Goal: Book appointment/travel/reservation

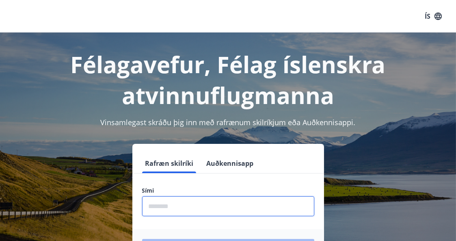
click at [180, 204] on input "phone" at bounding box center [228, 206] width 172 height 20
type input "********"
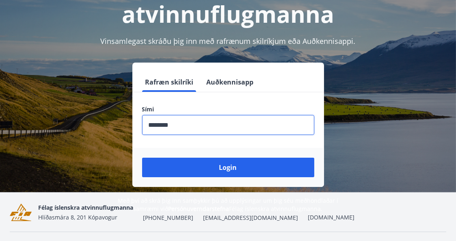
scroll to position [84, 0]
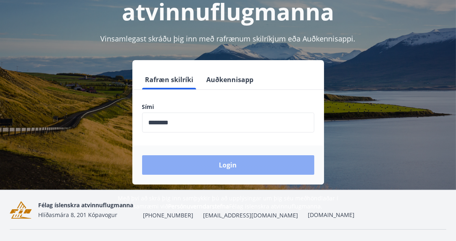
click at [236, 163] on button "Login" at bounding box center [228, 165] width 172 height 20
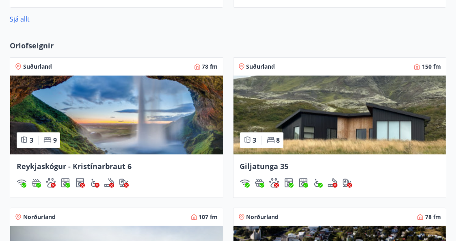
scroll to position [504, 0]
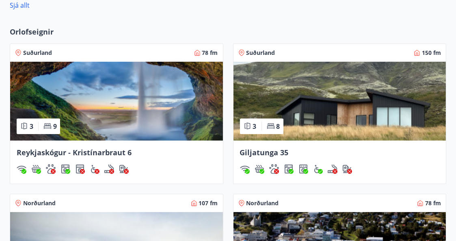
click at [121, 119] on img at bounding box center [116, 101] width 213 height 79
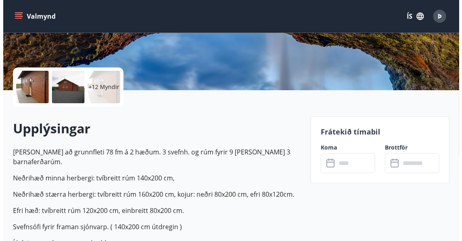
scroll to position [137, 0]
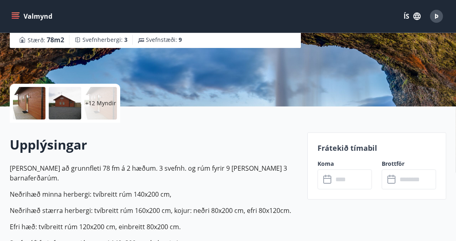
click at [102, 102] on p "+12 Myndir" at bounding box center [100, 103] width 31 height 8
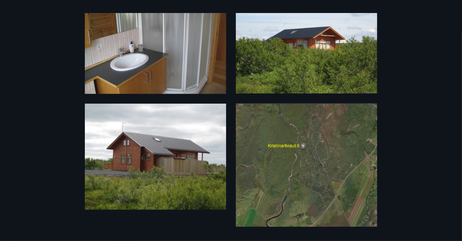
scroll to position [952, 0]
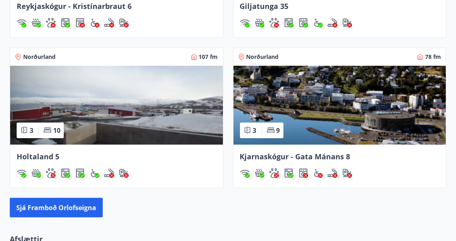
scroll to position [653, 0]
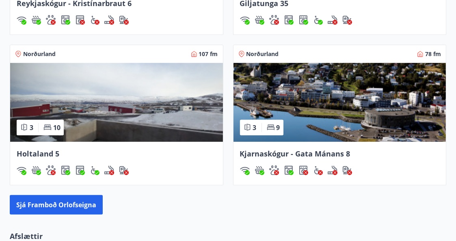
click at [128, 99] on img at bounding box center [116, 102] width 213 height 79
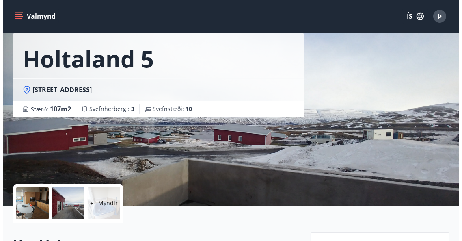
scroll to position [38, 0]
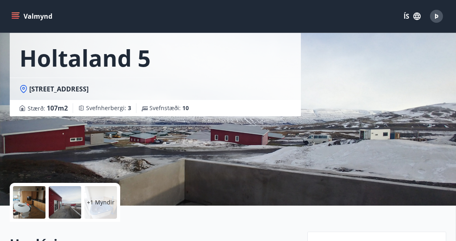
click at [67, 200] on div at bounding box center [65, 202] width 33 height 33
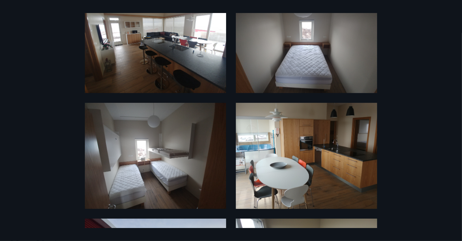
scroll to position [59, 0]
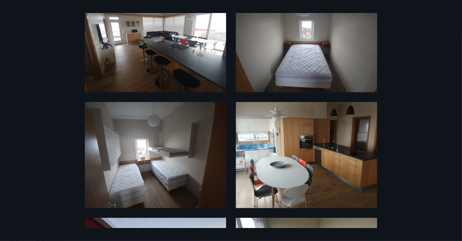
click at [312, 138] on img at bounding box center [306, 155] width 141 height 106
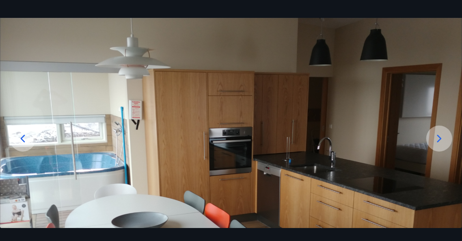
scroll to position [0, 0]
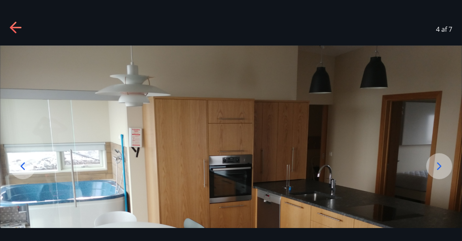
click at [14, 26] on icon at bounding box center [16, 28] width 13 height 13
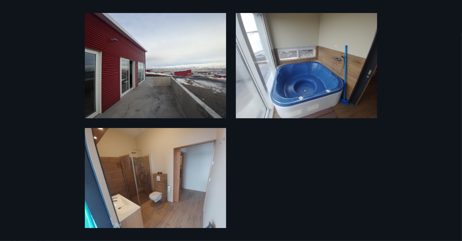
scroll to position [273, 0]
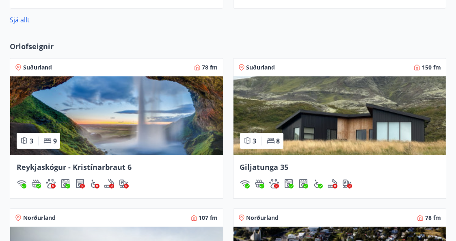
scroll to position [490, 0]
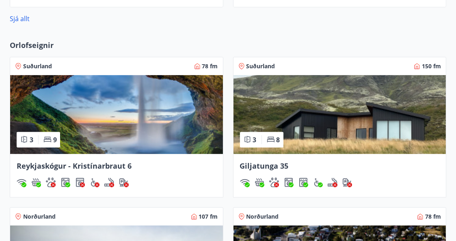
click at [348, 106] on img at bounding box center [340, 114] width 213 height 79
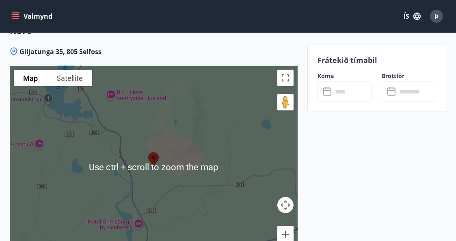
scroll to position [1467, 0]
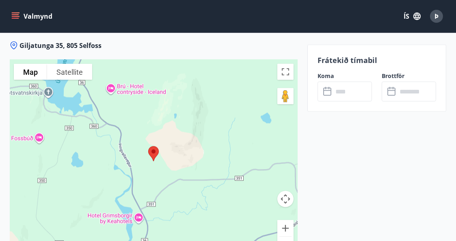
click at [282, 237] on button "Zoom out" at bounding box center [286, 245] width 16 height 16
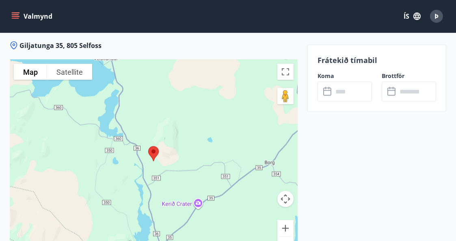
click at [282, 237] on button "Zoom out" at bounding box center [286, 245] width 16 height 16
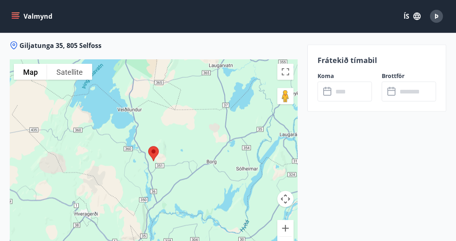
click at [282, 237] on button "Zoom out" at bounding box center [286, 245] width 16 height 16
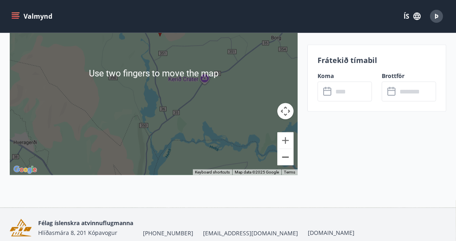
scroll to position [1555, 0]
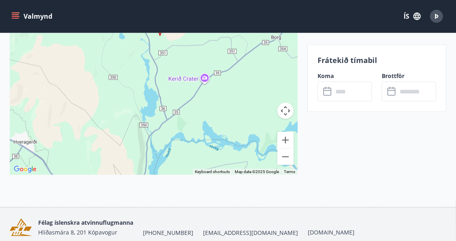
click at [215, 94] on div at bounding box center [154, 73] width 288 height 203
click at [286, 149] on button "Zoom out" at bounding box center [286, 157] width 16 height 16
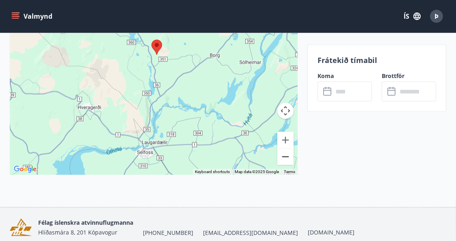
click at [286, 149] on button "Zoom out" at bounding box center [286, 157] width 16 height 16
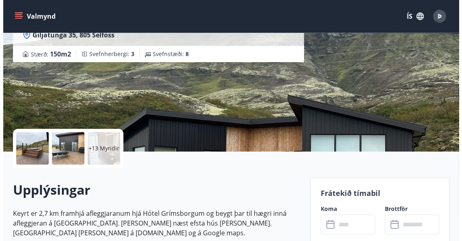
scroll to position [139, 0]
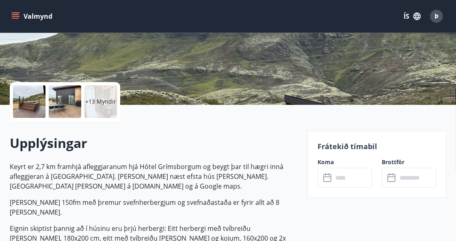
click at [96, 98] on p "+13 Myndir" at bounding box center [100, 102] width 31 height 8
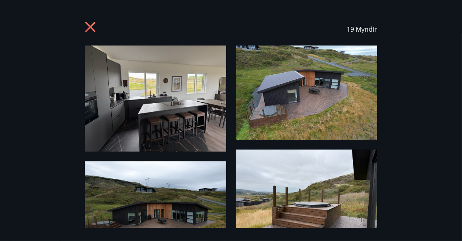
click at [155, 98] on img at bounding box center [155, 99] width 141 height 106
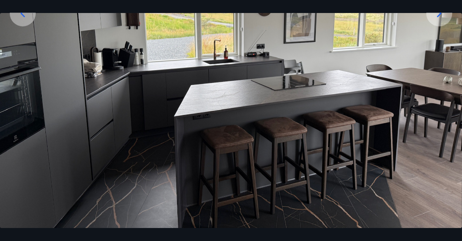
scroll to position [164, 0]
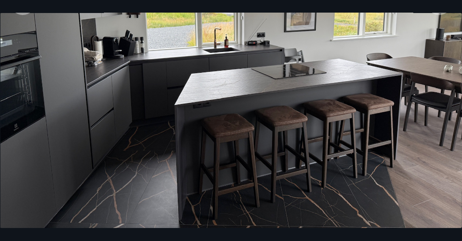
click at [352, 106] on img at bounding box center [231, 54] width 462 height 347
drag, startPoint x: 352, startPoint y: 106, endPoint x: 347, endPoint y: 106, distance: 5.7
click at [347, 106] on img at bounding box center [231, 54] width 462 height 347
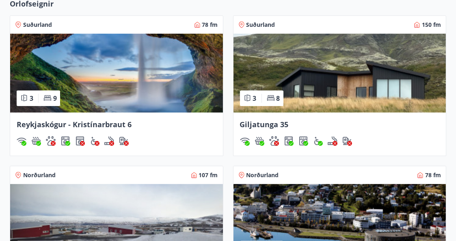
scroll to position [532, 0]
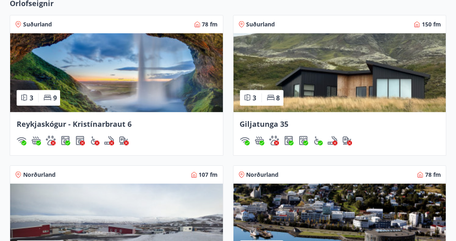
click at [341, 82] on img at bounding box center [340, 72] width 213 height 79
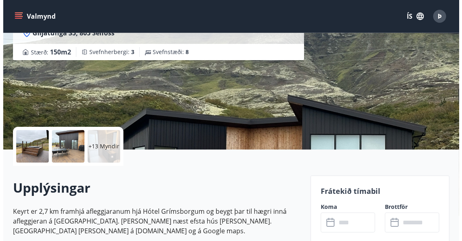
scroll to position [126, 0]
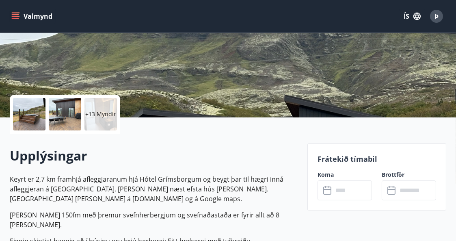
click at [22, 112] on div at bounding box center [29, 114] width 33 height 33
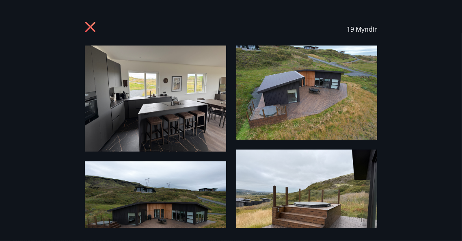
click at [160, 119] on img at bounding box center [155, 99] width 141 height 106
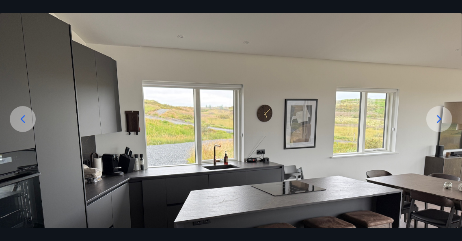
scroll to position [47, 0]
click at [437, 115] on icon at bounding box center [439, 119] width 13 height 13
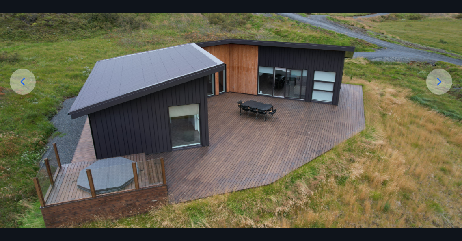
scroll to position [82, 0]
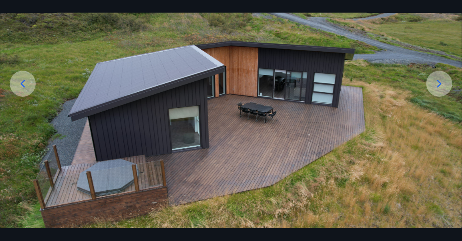
click at [445, 78] on icon at bounding box center [439, 83] width 13 height 13
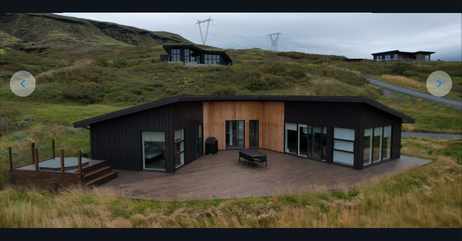
click at [436, 80] on icon at bounding box center [439, 83] width 13 height 13
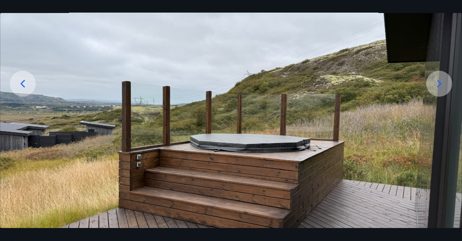
click at [436, 80] on icon at bounding box center [439, 83] width 13 height 13
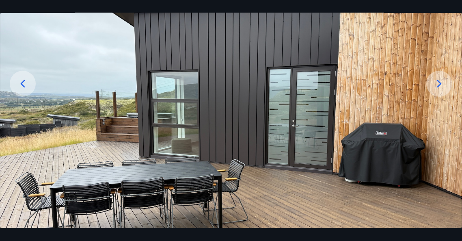
click at [436, 80] on icon at bounding box center [439, 83] width 13 height 13
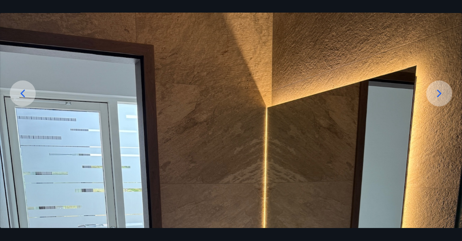
scroll to position [76, 0]
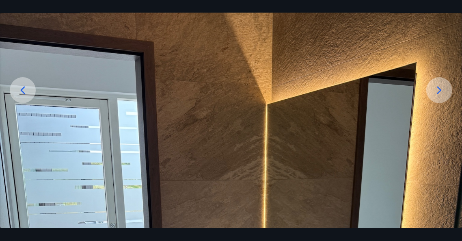
click at [436, 85] on icon at bounding box center [439, 90] width 13 height 13
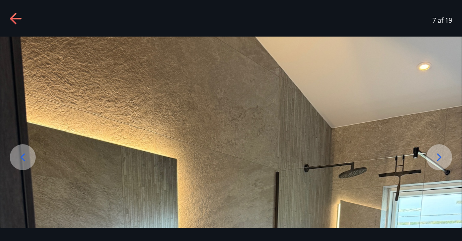
scroll to position [0, 0]
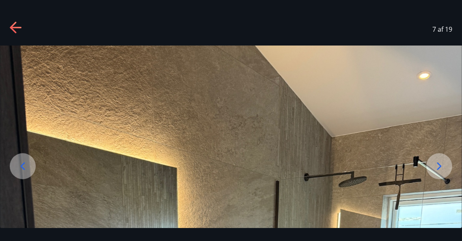
click at [443, 162] on icon at bounding box center [439, 166] width 13 height 13
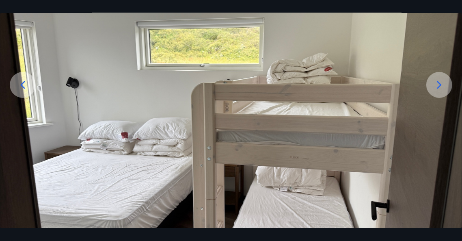
scroll to position [82, 0]
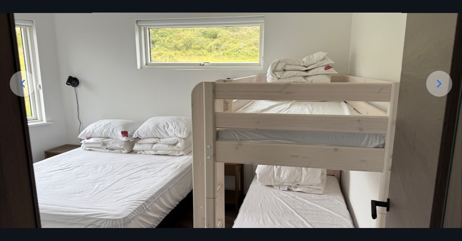
click at [438, 81] on icon at bounding box center [440, 84] width 4 height 8
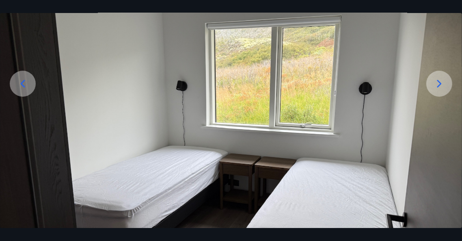
click at [438, 81] on icon at bounding box center [440, 84] width 4 height 8
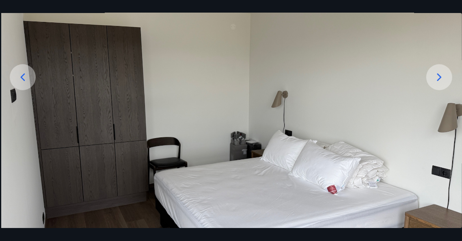
scroll to position [83, 0]
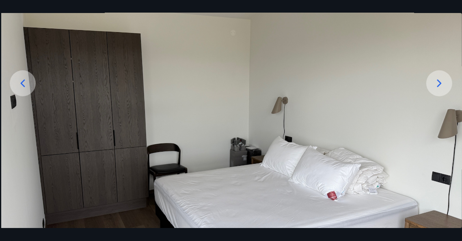
click at [439, 79] on icon at bounding box center [439, 83] width 13 height 13
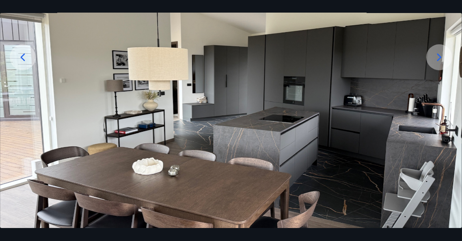
scroll to position [108, 0]
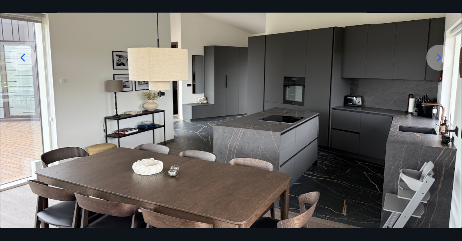
click at [434, 56] on icon at bounding box center [439, 57] width 13 height 13
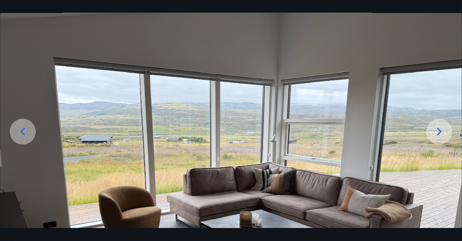
scroll to position [34, 0]
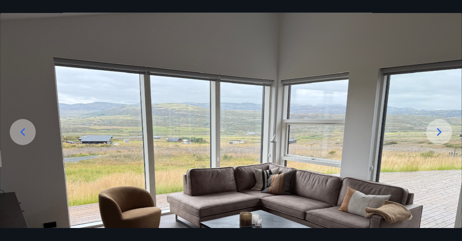
click at [438, 130] on icon at bounding box center [439, 132] width 13 height 13
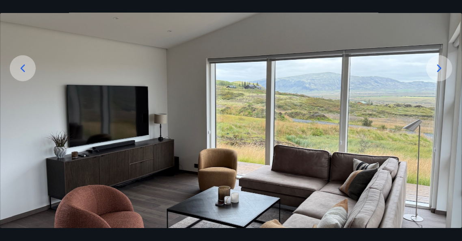
scroll to position [82, 0]
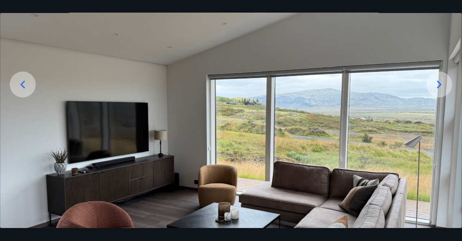
click at [435, 81] on icon at bounding box center [439, 84] width 13 height 13
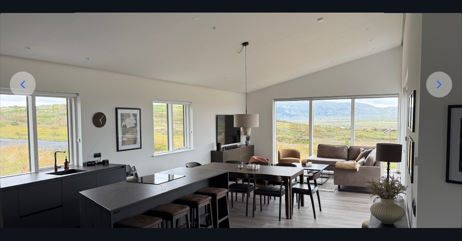
click at [440, 81] on icon at bounding box center [439, 84] width 13 height 13
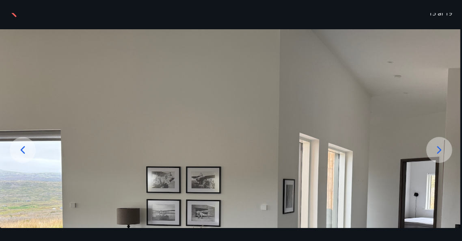
scroll to position [16, 0]
click at [438, 148] on icon at bounding box center [440, 150] width 4 height 8
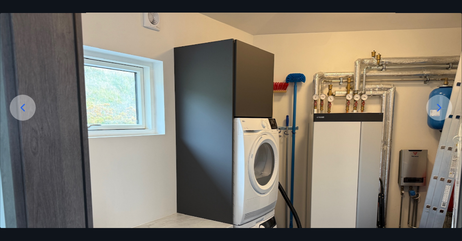
scroll to position [56, 0]
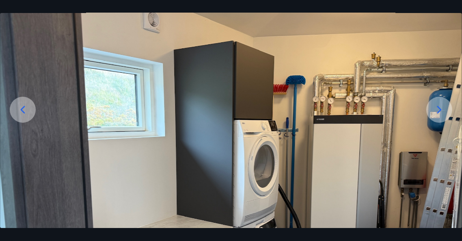
click at [438, 105] on icon at bounding box center [439, 109] width 13 height 13
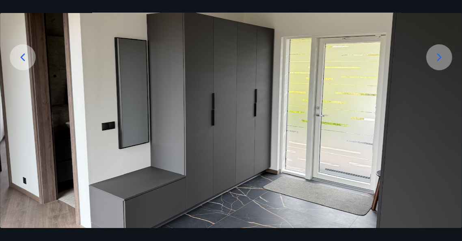
scroll to position [117, 0]
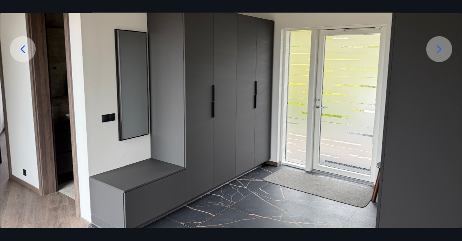
click at [441, 44] on icon at bounding box center [439, 49] width 13 height 13
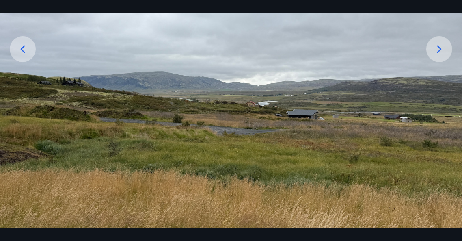
click at [438, 44] on icon at bounding box center [439, 49] width 13 height 13
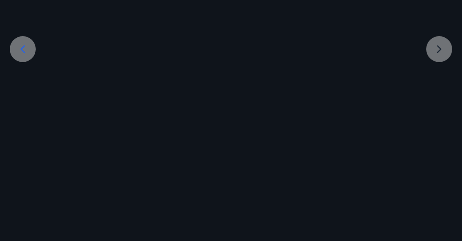
scroll to position [60, 0]
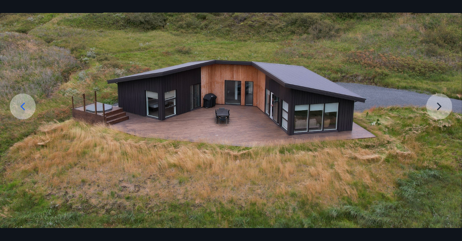
click at [440, 103] on img at bounding box center [231, 107] width 462 height 243
click at [436, 106] on img at bounding box center [231, 107] width 462 height 243
click at [20, 108] on icon at bounding box center [22, 106] width 13 height 13
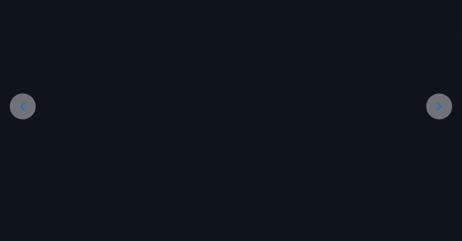
click at [20, 108] on icon at bounding box center [22, 106] width 13 height 13
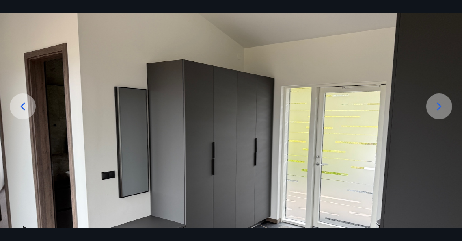
click at [20, 108] on icon at bounding box center [22, 106] width 13 height 13
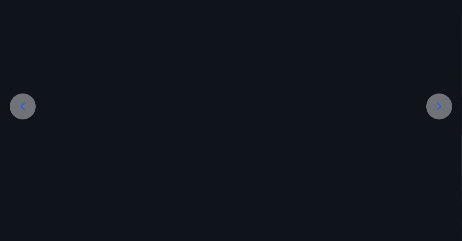
click at [20, 108] on icon at bounding box center [22, 106] width 13 height 13
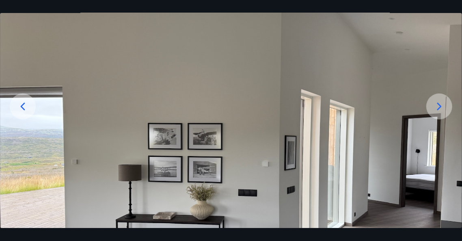
click at [20, 108] on icon at bounding box center [22, 106] width 13 height 13
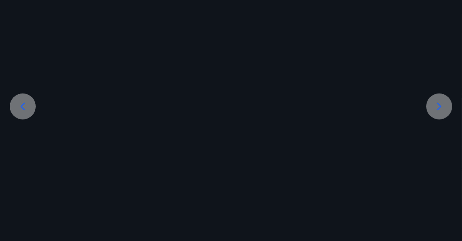
click at [20, 108] on icon at bounding box center [22, 106] width 13 height 13
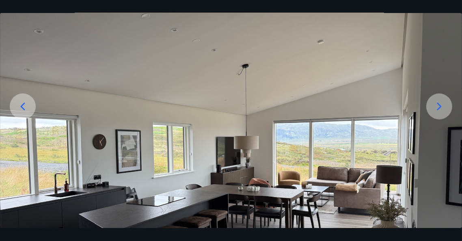
click at [20, 108] on icon at bounding box center [22, 106] width 13 height 13
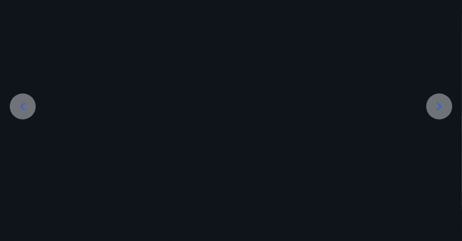
click at [20, 108] on icon at bounding box center [22, 106] width 13 height 13
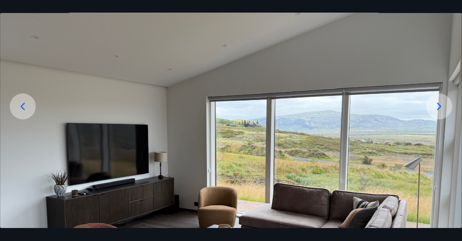
click at [20, 108] on icon at bounding box center [22, 106] width 13 height 13
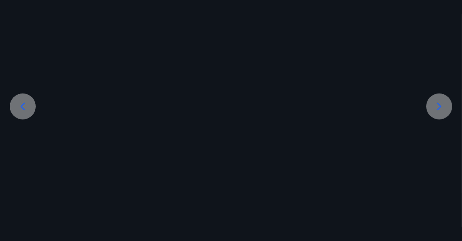
click at [20, 108] on icon at bounding box center [22, 106] width 13 height 13
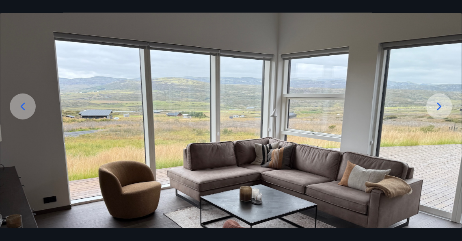
click at [20, 108] on icon at bounding box center [22, 106] width 13 height 13
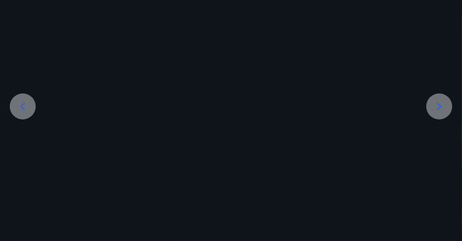
click at [20, 108] on icon at bounding box center [22, 106] width 13 height 13
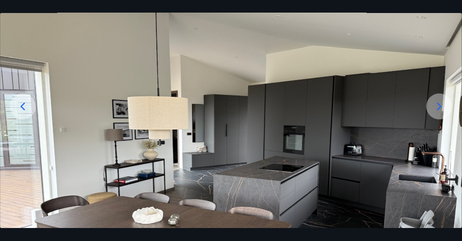
click at [20, 108] on icon at bounding box center [22, 106] width 13 height 13
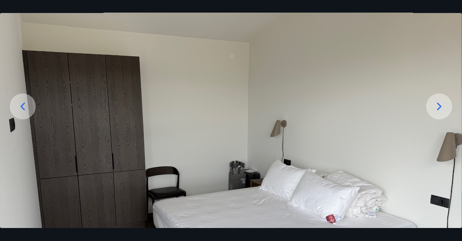
click at [20, 108] on icon at bounding box center [22, 106] width 13 height 13
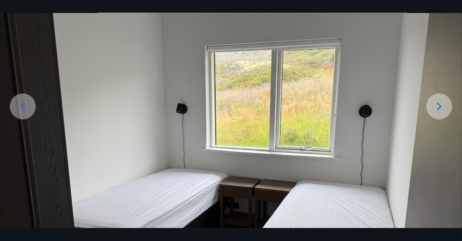
click at [20, 108] on icon at bounding box center [22, 106] width 13 height 13
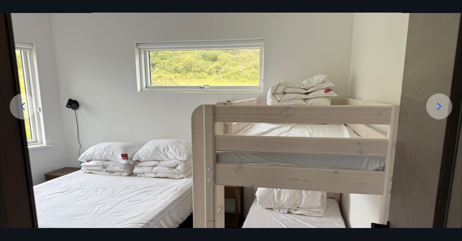
click at [20, 108] on icon at bounding box center [22, 106] width 13 height 13
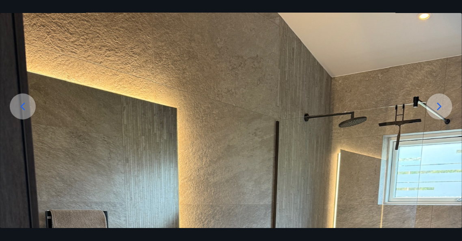
click at [20, 108] on icon at bounding box center [22, 106] width 13 height 13
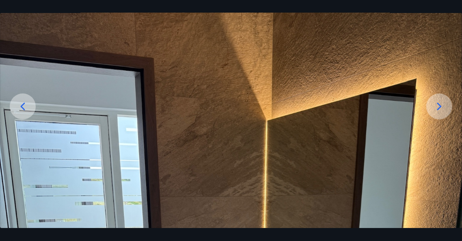
click at [20, 108] on icon at bounding box center [22, 106] width 13 height 13
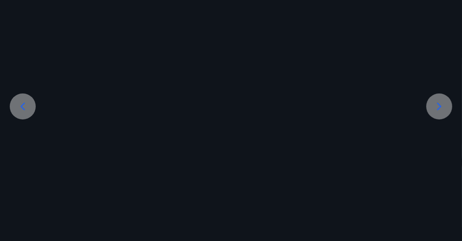
click at [20, 108] on icon at bounding box center [22, 106] width 13 height 13
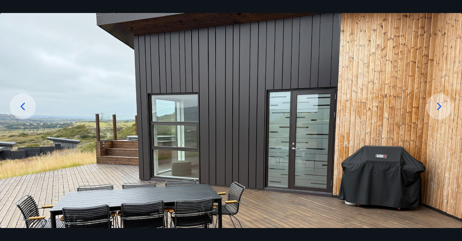
click at [20, 108] on icon at bounding box center [22, 106] width 13 height 13
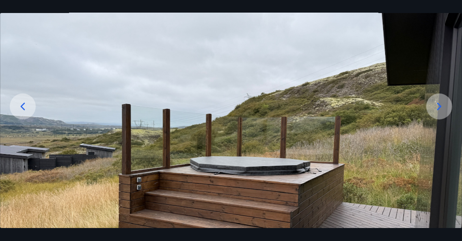
click at [20, 105] on icon at bounding box center [22, 106] width 13 height 13
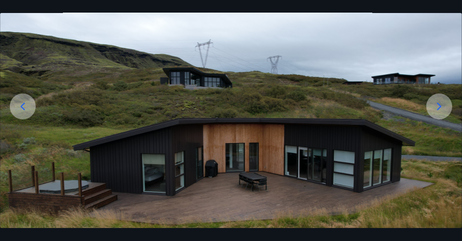
click at [20, 105] on icon at bounding box center [22, 106] width 13 height 13
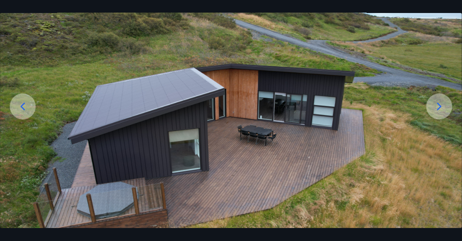
click at [20, 105] on icon at bounding box center [22, 106] width 13 height 13
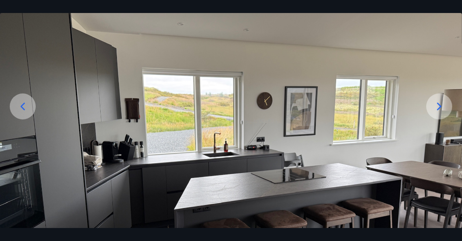
click at [20, 105] on icon at bounding box center [22, 106] width 13 height 13
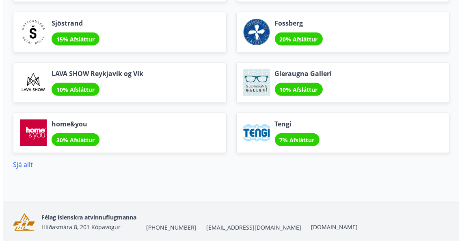
scroll to position [944, 0]
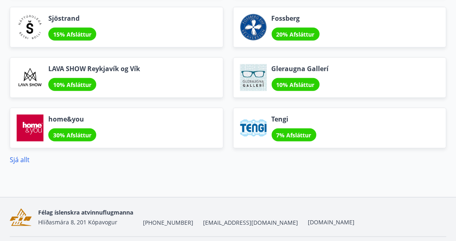
click at [29, 125] on div at bounding box center [30, 128] width 27 height 27
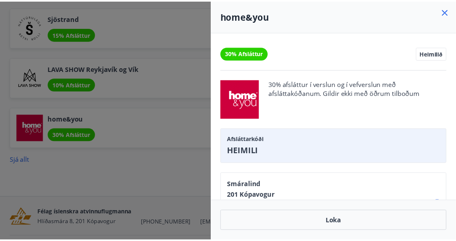
scroll to position [44, 0]
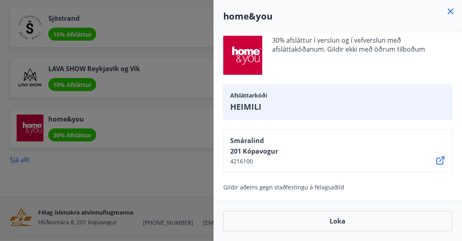
click at [451, 10] on icon at bounding box center [451, 12] width 10 height 10
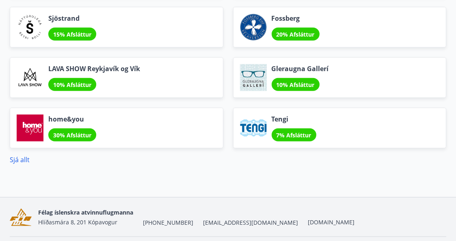
scroll to position [967, 0]
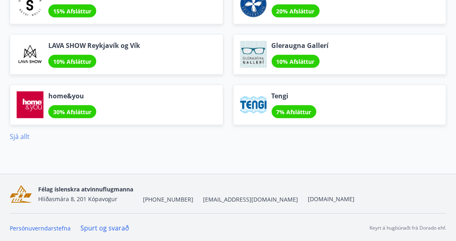
click at [19, 134] on link "Sjá allt" at bounding box center [20, 136] width 20 height 9
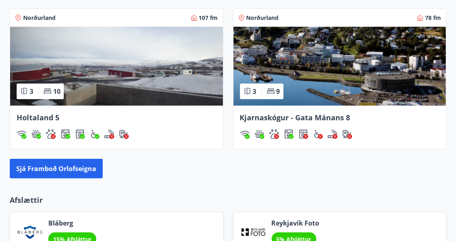
scroll to position [687, 0]
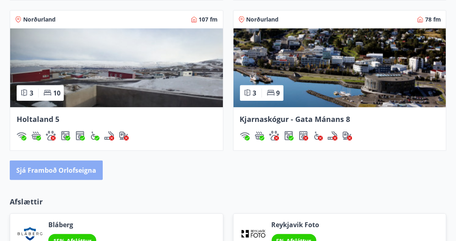
click at [56, 165] on button "Sjá framboð orlofseigna" at bounding box center [56, 170] width 93 height 20
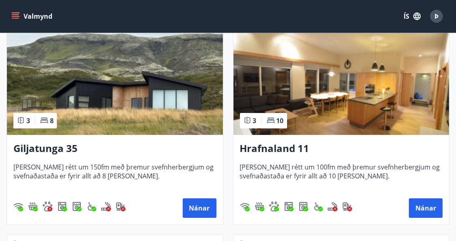
scroll to position [164, 0]
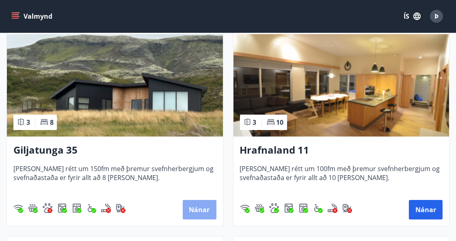
click at [202, 208] on button "Nánar" at bounding box center [200, 210] width 34 height 20
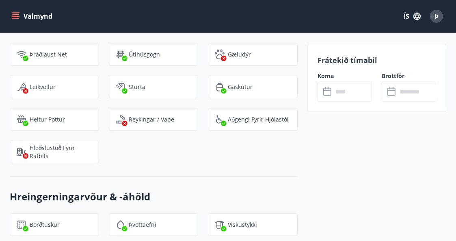
scroll to position [1157, 0]
click at [346, 90] on input "text" at bounding box center [352, 92] width 39 height 20
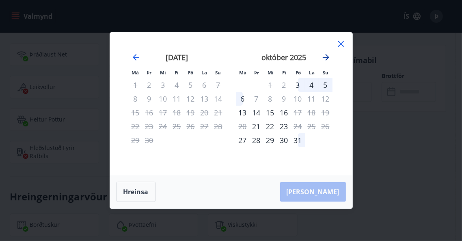
click at [327, 54] on icon "Move forward to switch to the next month." at bounding box center [326, 57] width 10 height 10
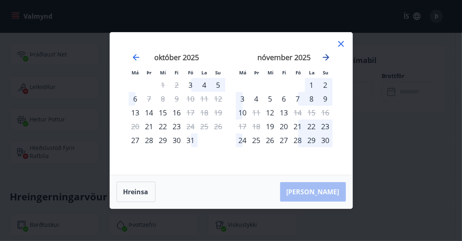
click at [326, 54] on icon "Move forward to switch to the next month." at bounding box center [326, 57] width 10 height 10
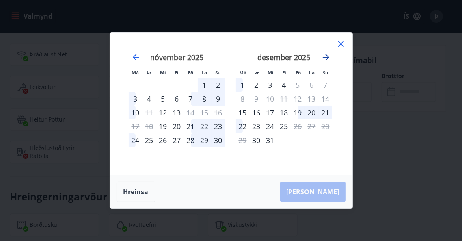
click at [327, 56] on icon "Move forward to switch to the next month." at bounding box center [326, 57] width 7 height 7
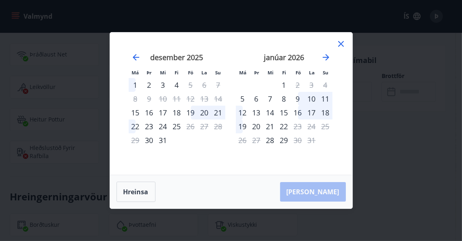
click at [339, 41] on icon at bounding box center [341, 44] width 10 height 10
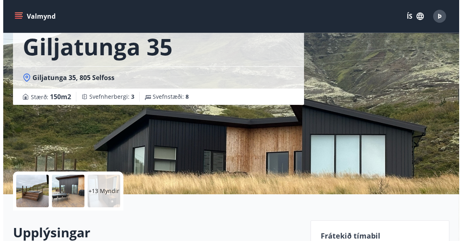
scroll to position [49, 0]
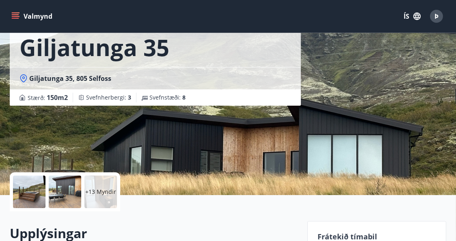
click at [62, 189] on div at bounding box center [65, 192] width 33 height 33
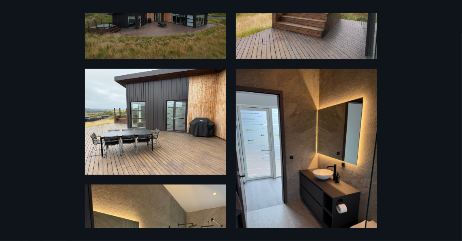
scroll to position [197, 0]
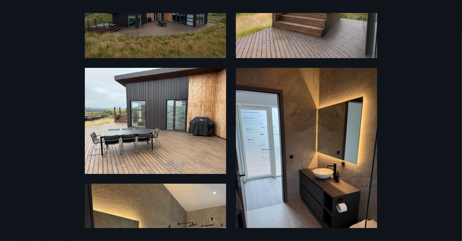
click at [164, 95] on img at bounding box center [155, 121] width 141 height 106
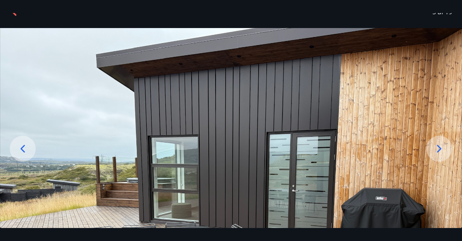
scroll to position [18, 0]
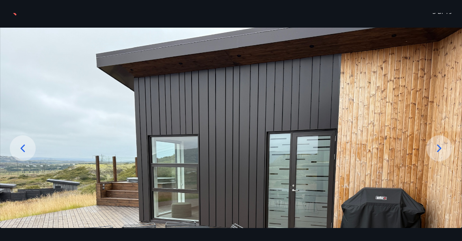
click at [380, 121] on img at bounding box center [231, 201] width 462 height 347
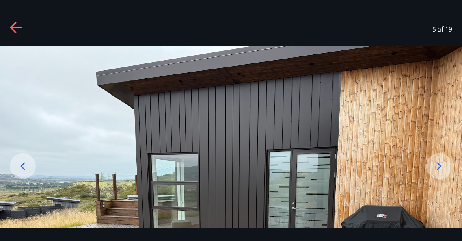
click at [17, 22] on icon at bounding box center [16, 28] width 13 height 13
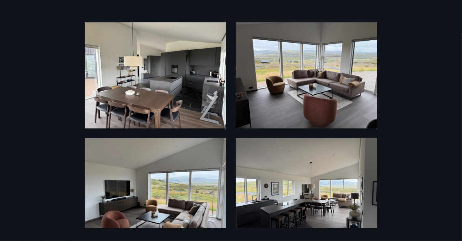
scroll to position [639, 0]
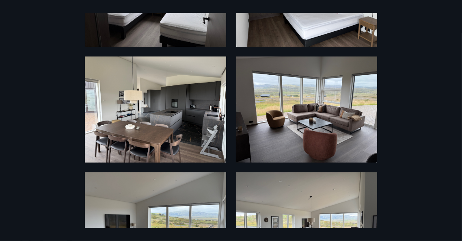
click at [318, 106] on img at bounding box center [306, 109] width 141 height 106
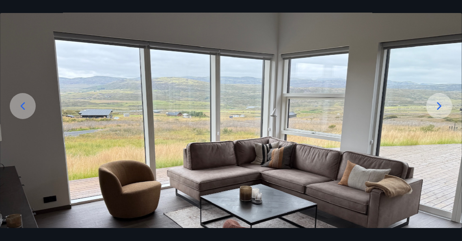
scroll to position [60, 0]
click at [438, 106] on icon at bounding box center [439, 106] width 13 height 13
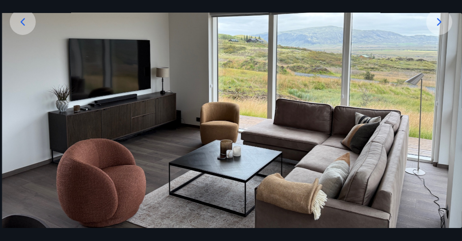
scroll to position [164, 0]
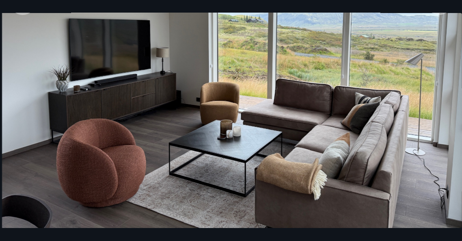
click at [16, 102] on img at bounding box center [233, 54] width 462 height 347
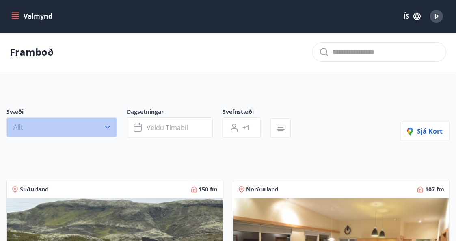
click at [106, 126] on icon "button" at bounding box center [108, 127] width 8 height 8
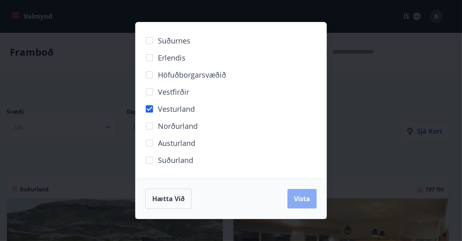
click at [306, 199] on span "Vista" at bounding box center [302, 198] width 16 height 9
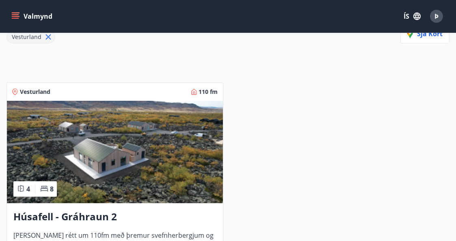
scroll to position [140, 0]
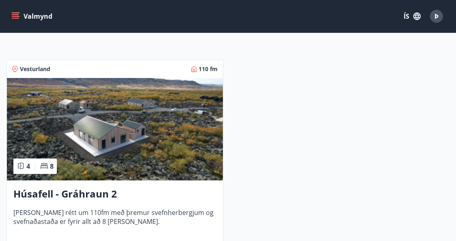
click at [119, 139] on img at bounding box center [115, 129] width 216 height 102
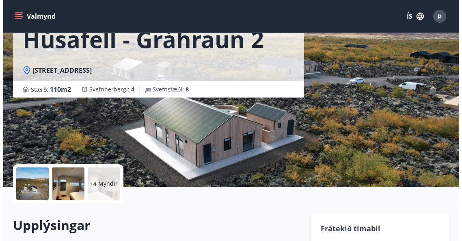
scroll to position [57, 0]
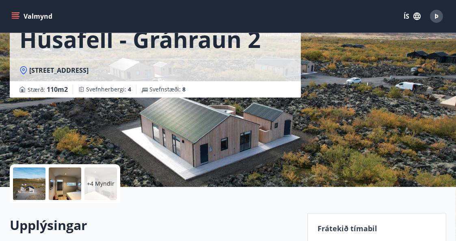
click at [22, 185] on div at bounding box center [29, 183] width 33 height 33
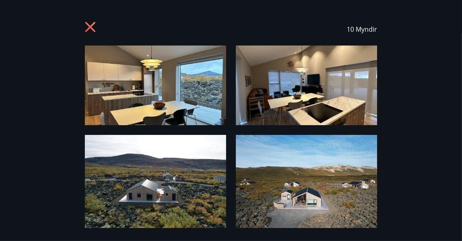
click at [295, 180] on img at bounding box center [306, 182] width 141 height 94
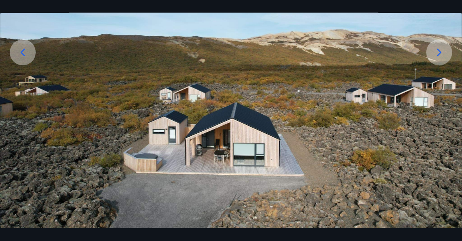
scroll to position [126, 0]
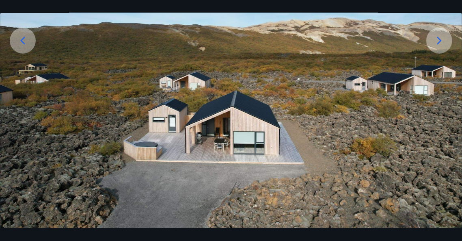
click at [444, 36] on icon at bounding box center [439, 40] width 13 height 13
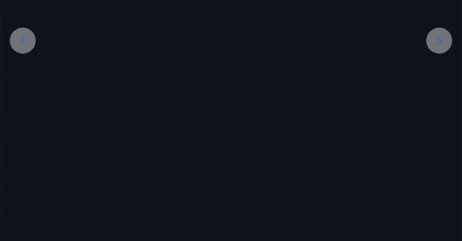
scroll to position [77, 0]
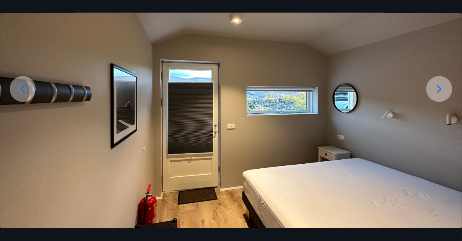
click at [442, 87] on icon at bounding box center [439, 88] width 13 height 13
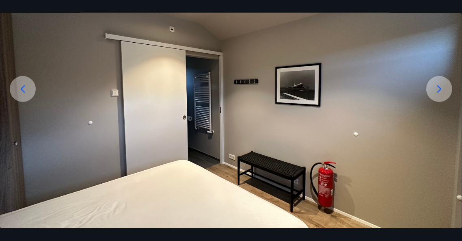
click at [442, 87] on icon at bounding box center [439, 88] width 13 height 13
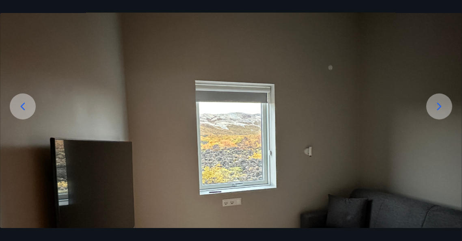
scroll to position [59, 0]
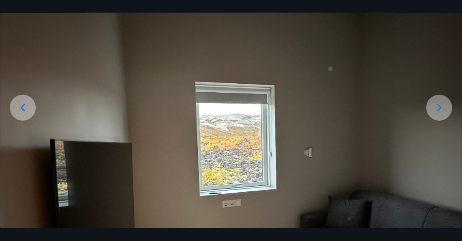
click at [439, 106] on icon at bounding box center [439, 107] width 13 height 13
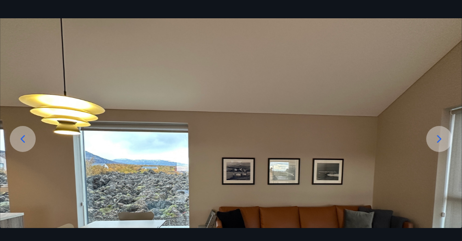
scroll to position [26, 0]
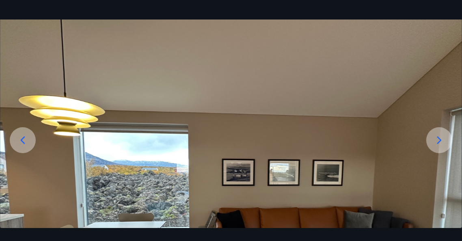
click at [439, 136] on icon at bounding box center [439, 140] width 13 height 13
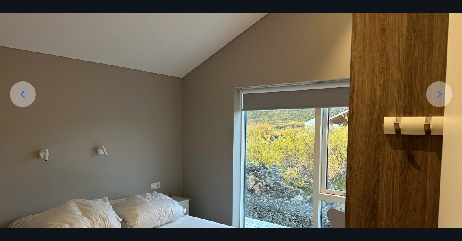
scroll to position [72, 0]
click at [441, 89] on icon at bounding box center [439, 94] width 13 height 13
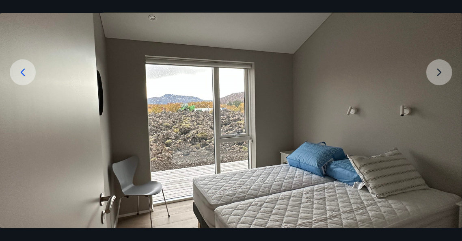
scroll to position [93, 0]
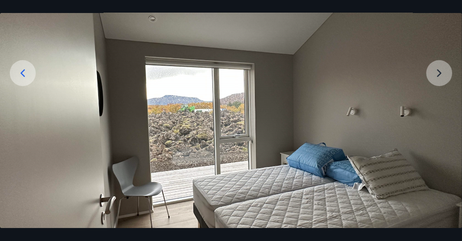
click at [436, 71] on img at bounding box center [231, 125] width 462 height 347
click at [441, 74] on img at bounding box center [231, 125] width 462 height 347
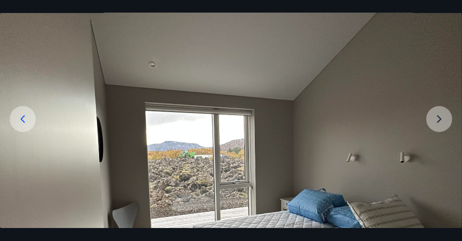
scroll to position [56, 0]
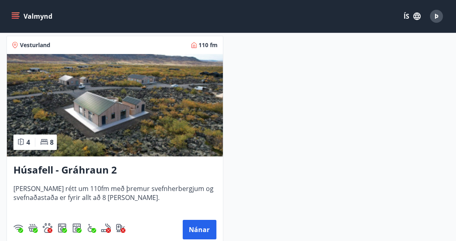
scroll to position [166, 0]
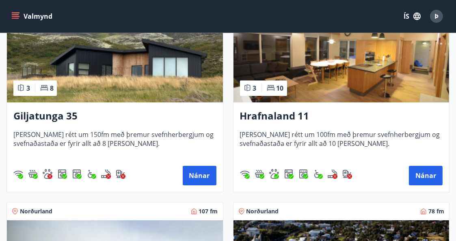
scroll to position [199, 0]
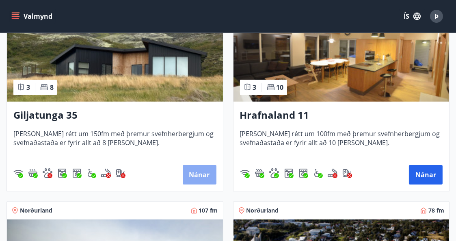
click at [198, 177] on button "Nánar" at bounding box center [200, 175] width 34 height 20
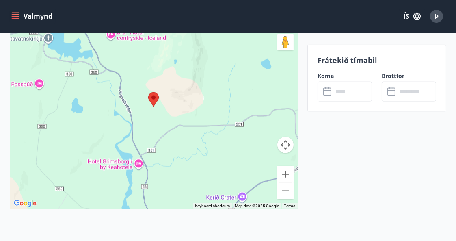
scroll to position [1570, 0]
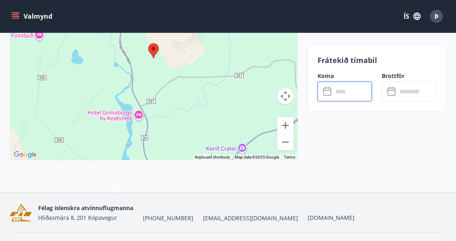
click at [349, 93] on input "text" at bounding box center [352, 92] width 39 height 20
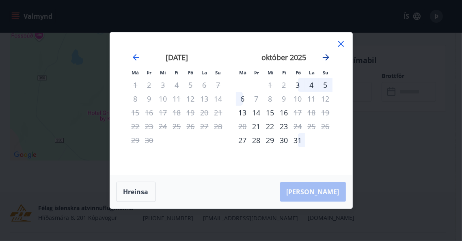
click at [327, 54] on icon "Move forward to switch to the next month." at bounding box center [326, 57] width 10 height 10
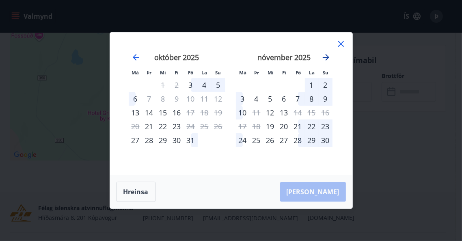
click at [327, 54] on icon "Move forward to switch to the next month." at bounding box center [326, 57] width 10 height 10
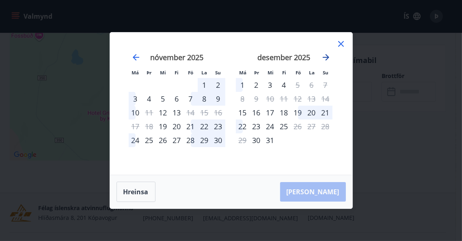
click at [327, 54] on icon "Move forward to switch to the next month." at bounding box center [326, 57] width 10 height 10
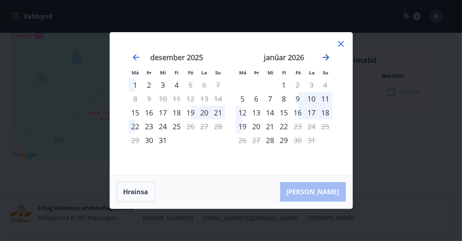
click at [326, 54] on icon "Move forward to switch to the next month." at bounding box center [326, 57] width 7 height 7
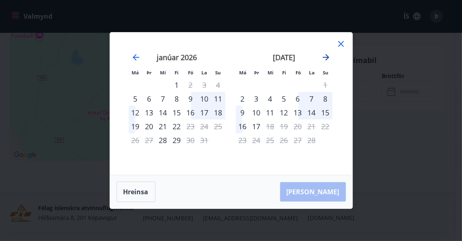
click at [327, 55] on icon "Move forward to switch to the next month." at bounding box center [326, 57] width 7 height 7
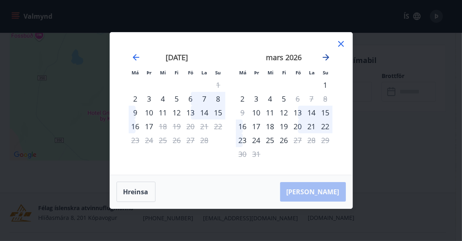
click at [327, 55] on icon "Move forward to switch to the next month." at bounding box center [326, 57] width 7 height 7
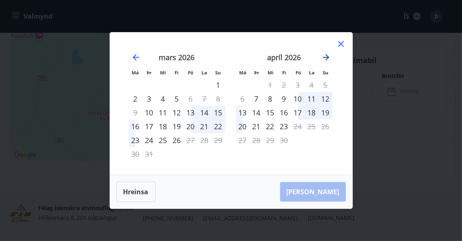
click at [327, 55] on icon "Move forward to switch to the next month." at bounding box center [326, 57] width 7 height 7
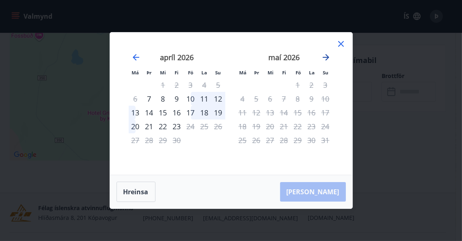
click at [327, 55] on icon "Move forward to switch to the next month." at bounding box center [326, 57] width 7 height 7
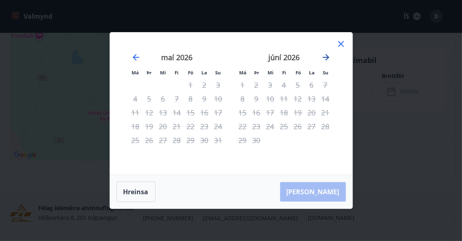
click at [327, 55] on icon "Move forward to switch to the next month." at bounding box center [326, 57] width 7 height 7
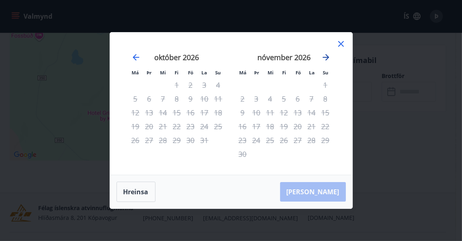
click at [327, 55] on icon "Move forward to switch to the next month." at bounding box center [326, 57] width 7 height 7
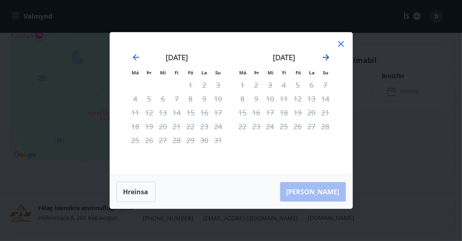
click at [327, 55] on icon "Move forward to switch to the next month." at bounding box center [326, 57] width 7 height 7
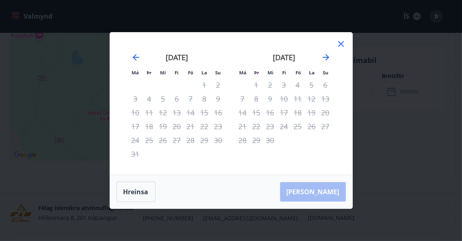
click at [340, 41] on icon at bounding box center [341, 44] width 10 height 10
